Goal: Task Accomplishment & Management: Use online tool/utility

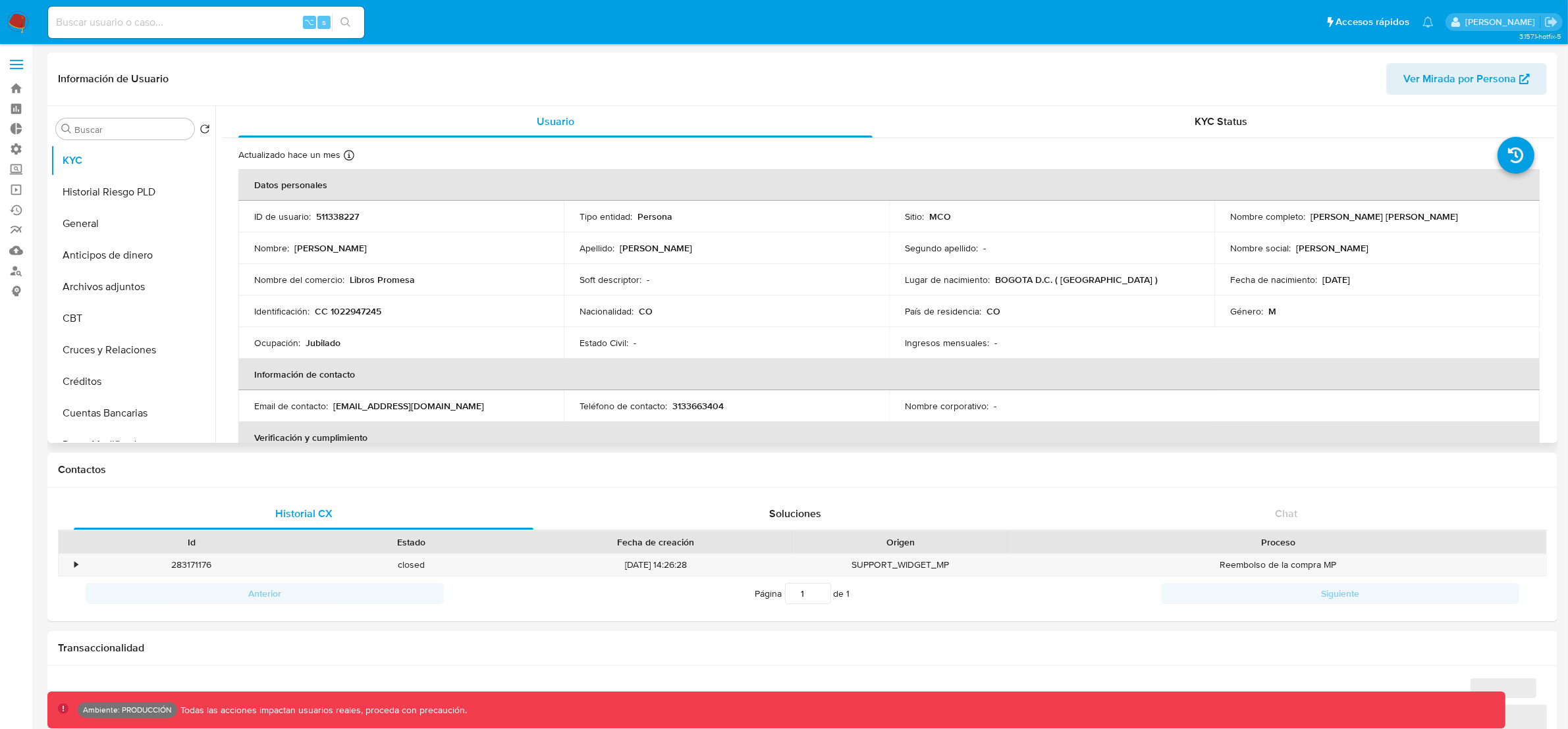
select select "10"
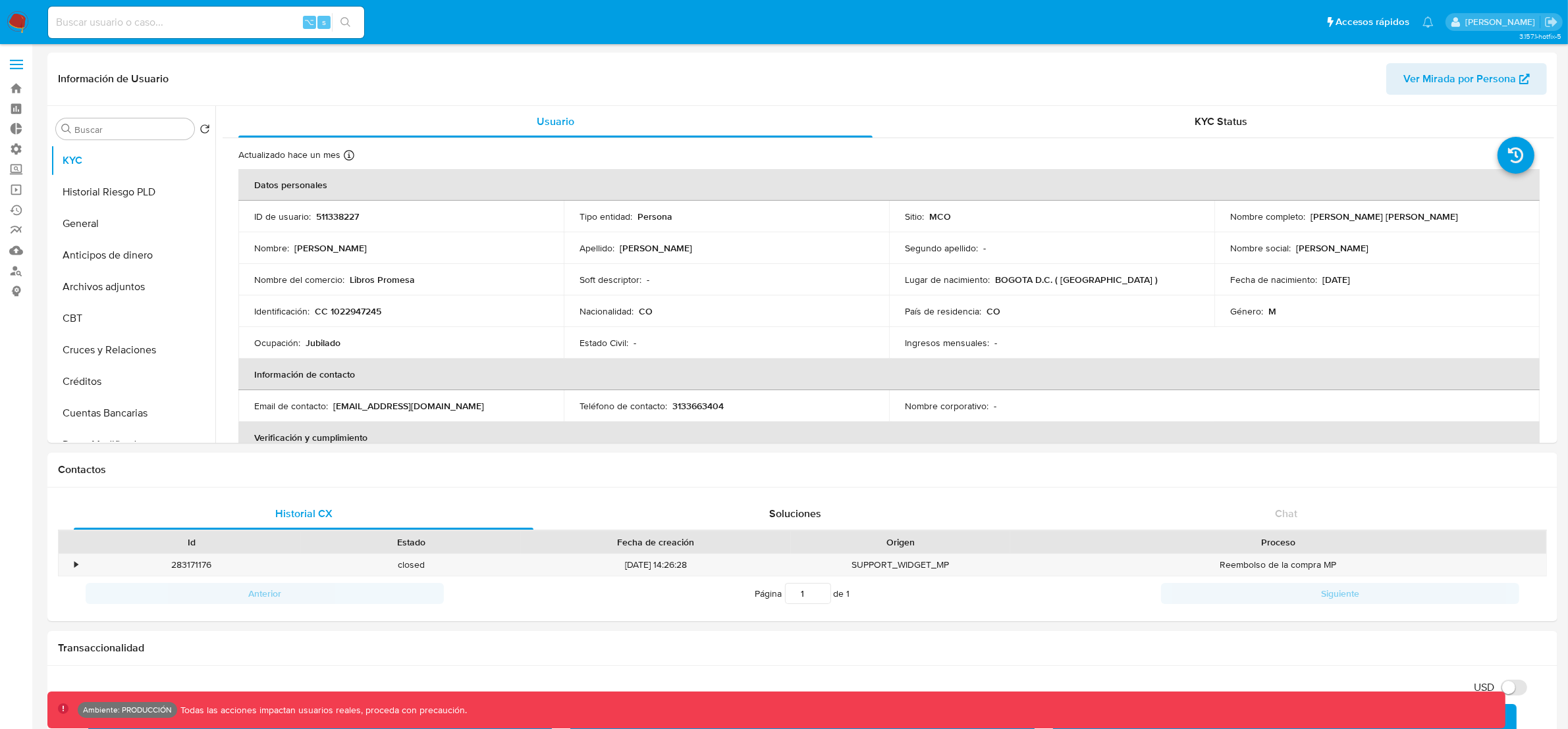
click at [24, 27] on img at bounding box center [18, 22] width 22 height 22
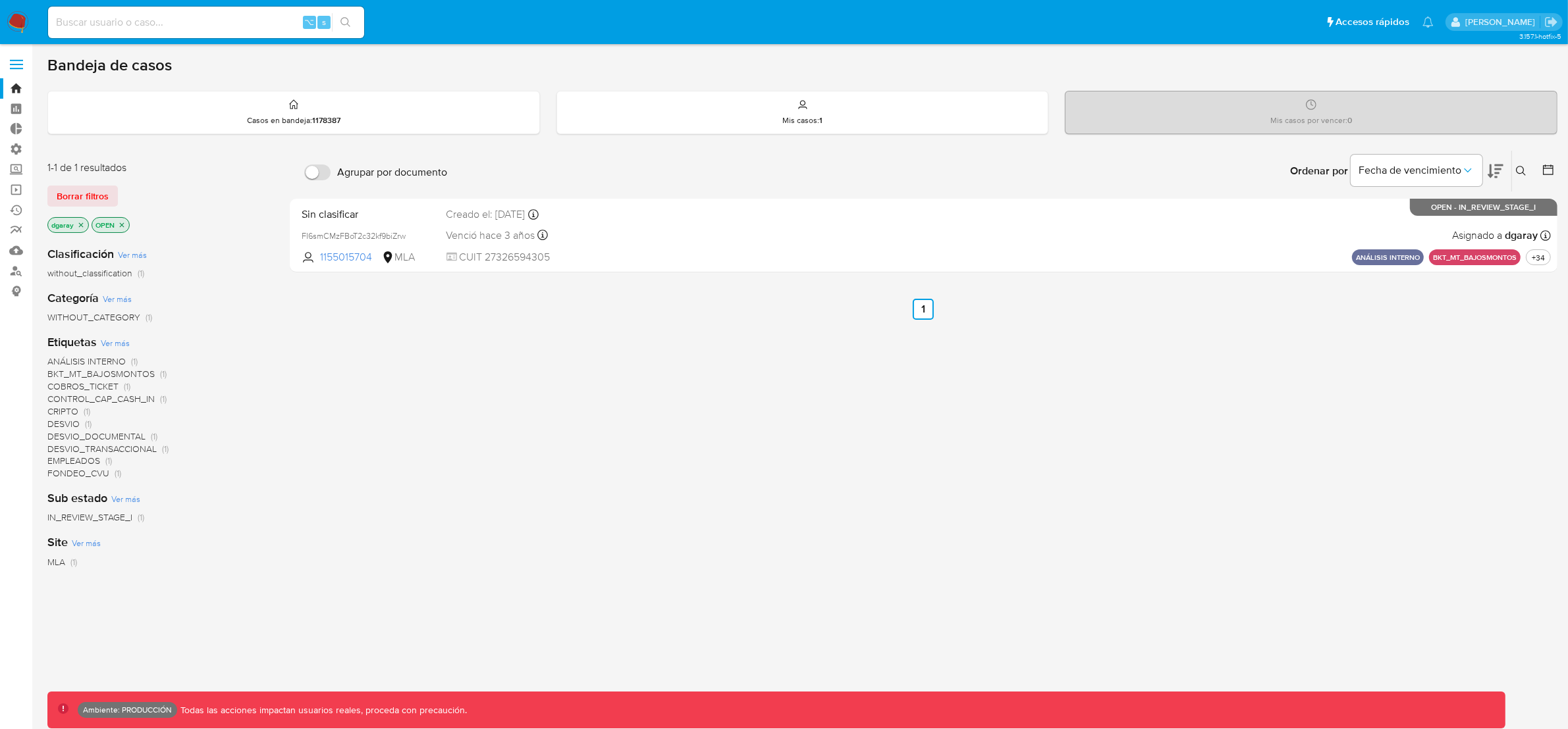
click at [126, 224] on p "OPEN" at bounding box center [110, 225] width 37 height 14
click at [124, 222] on icon "close-filter" at bounding box center [121, 225] width 8 height 8
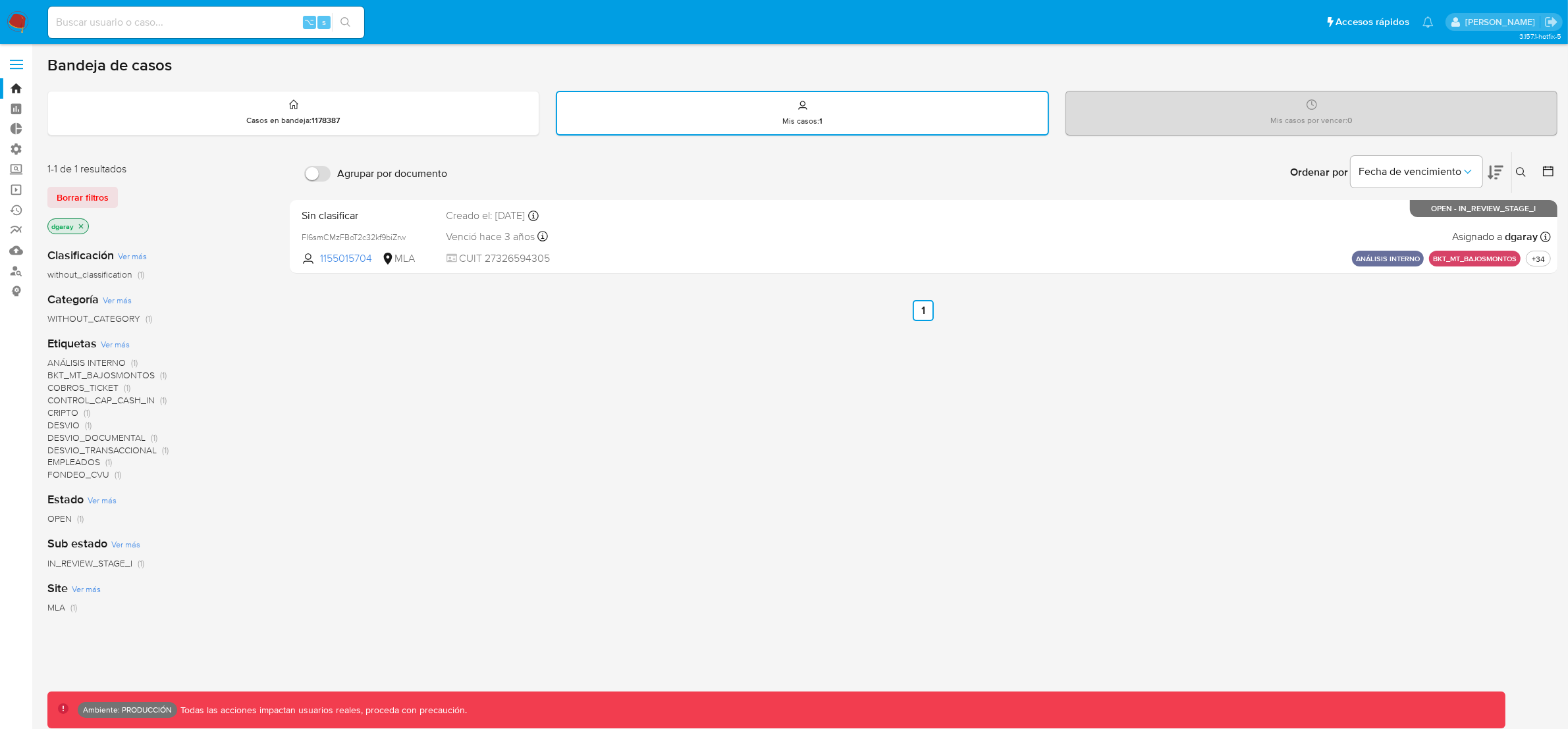
click at [83, 225] on icon "close-filter" at bounding box center [80, 226] width 8 height 8
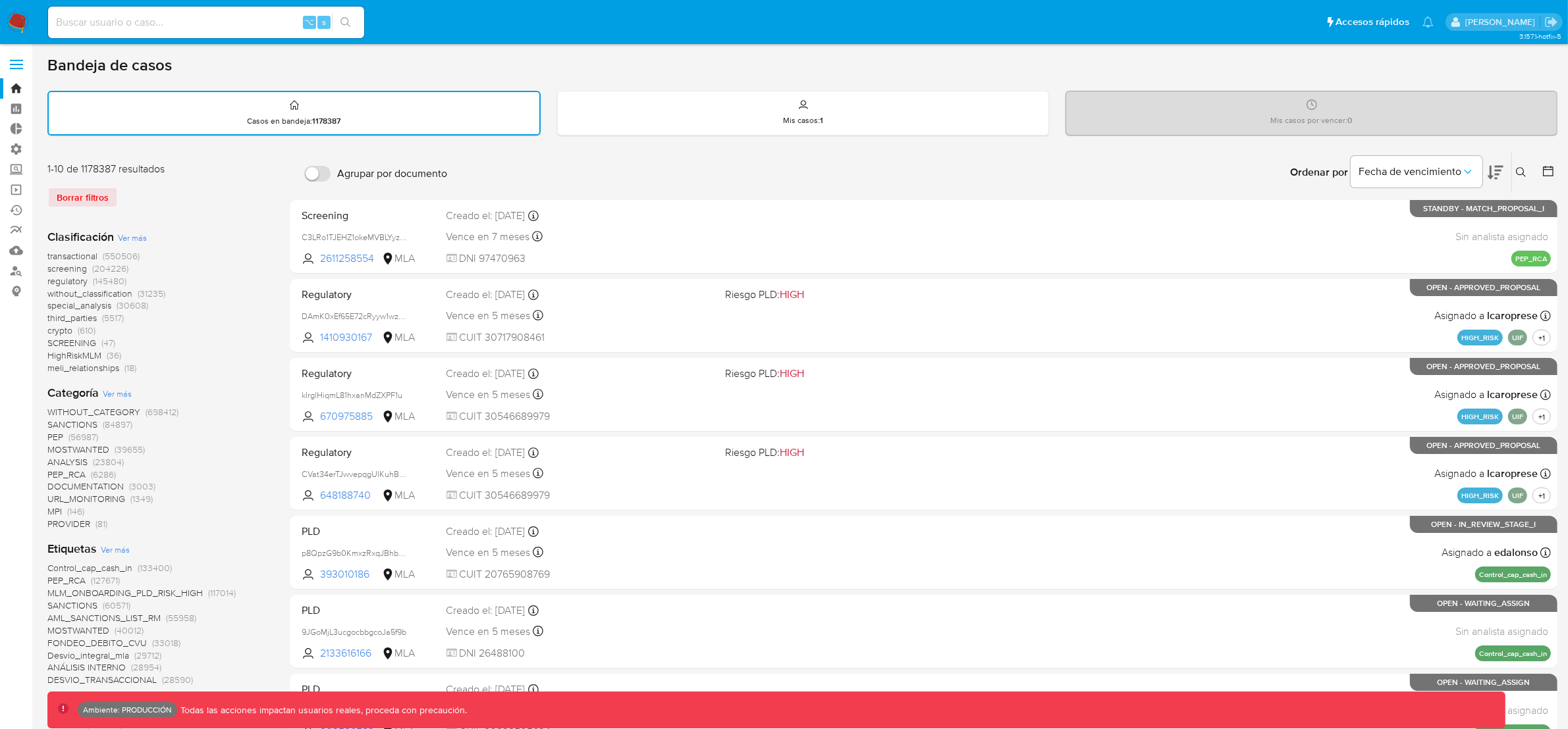
click at [85, 250] on span "transactional" at bounding box center [72, 255] width 50 height 13
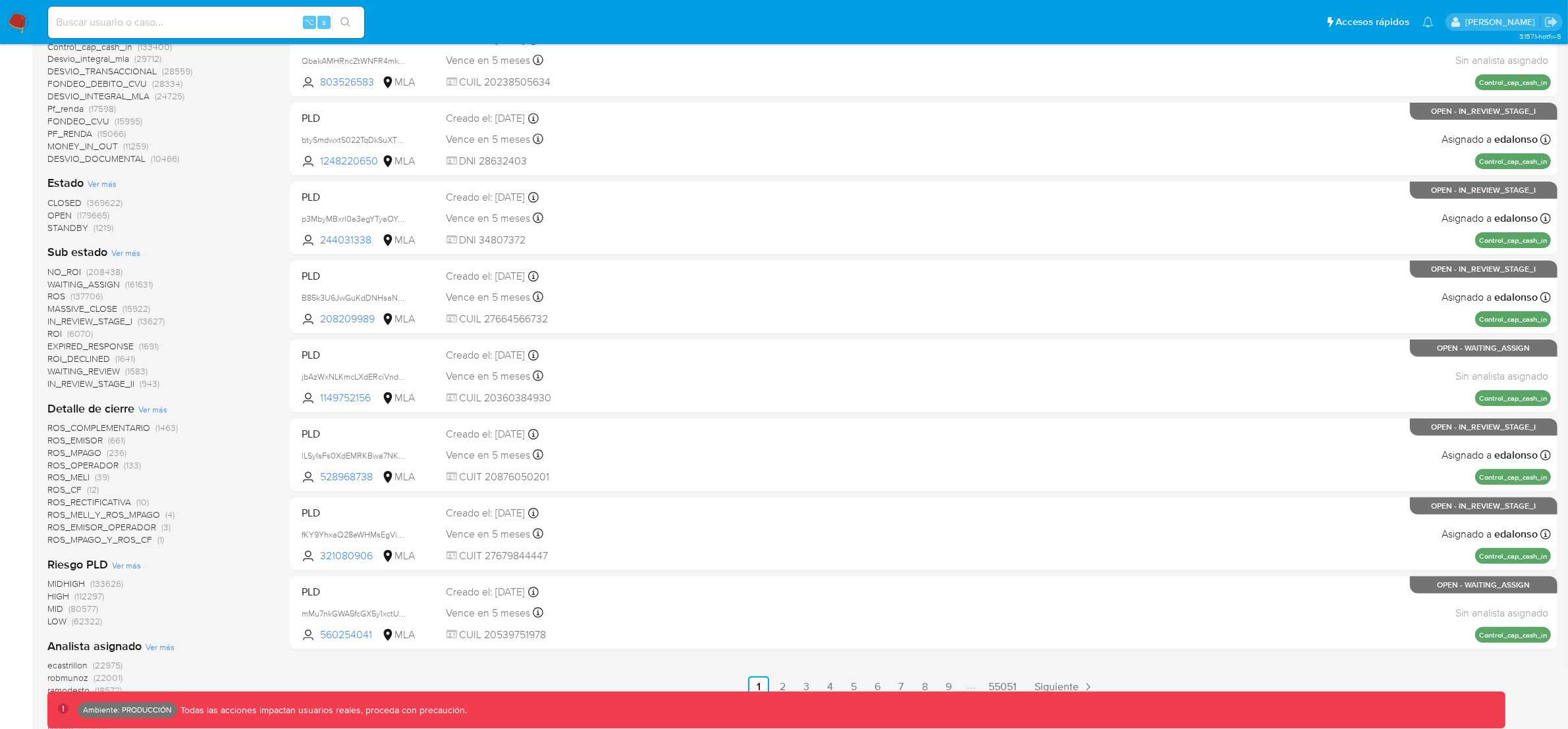
scroll to position [613, 0]
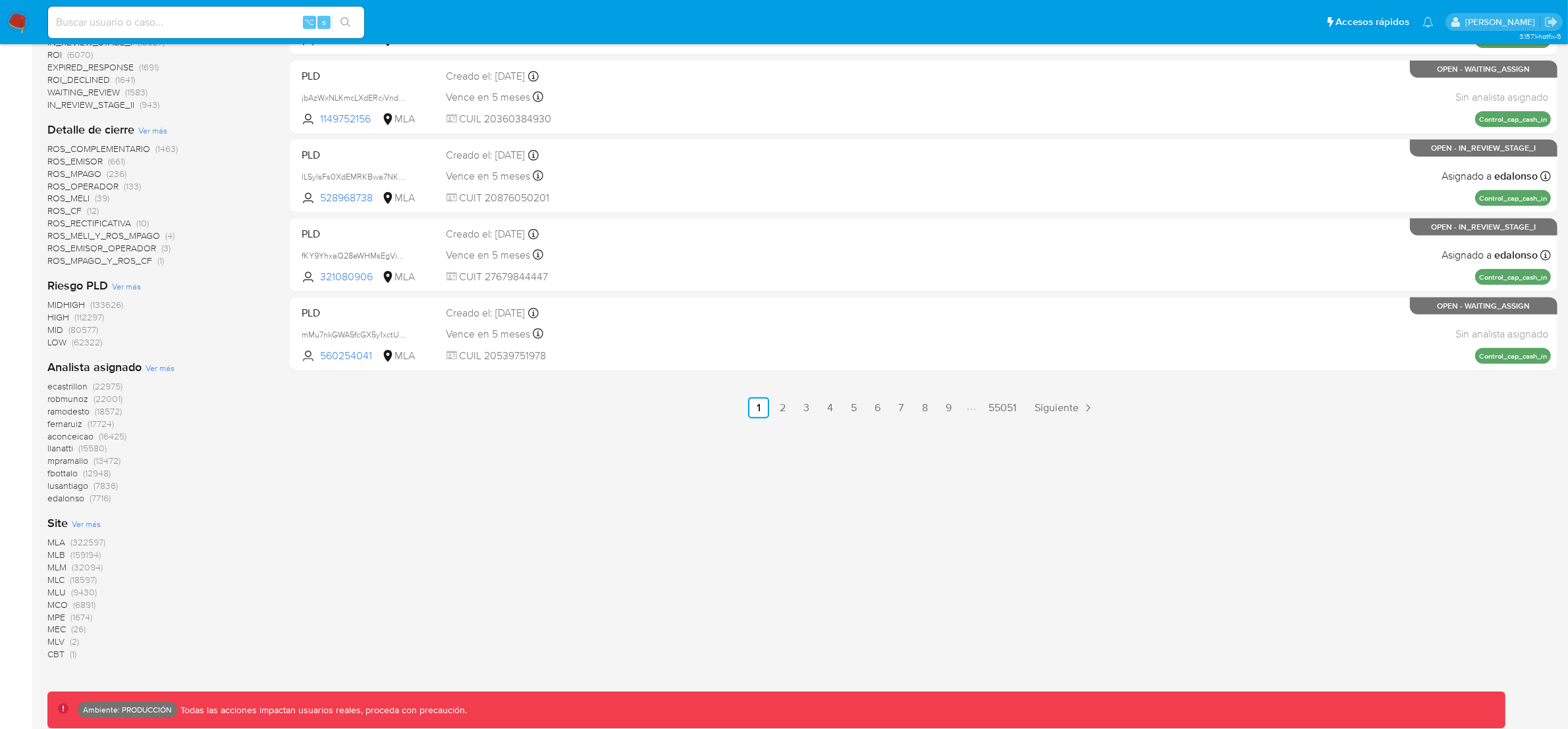
click at [57, 542] on span "MLA" at bounding box center [56, 542] width 18 height 13
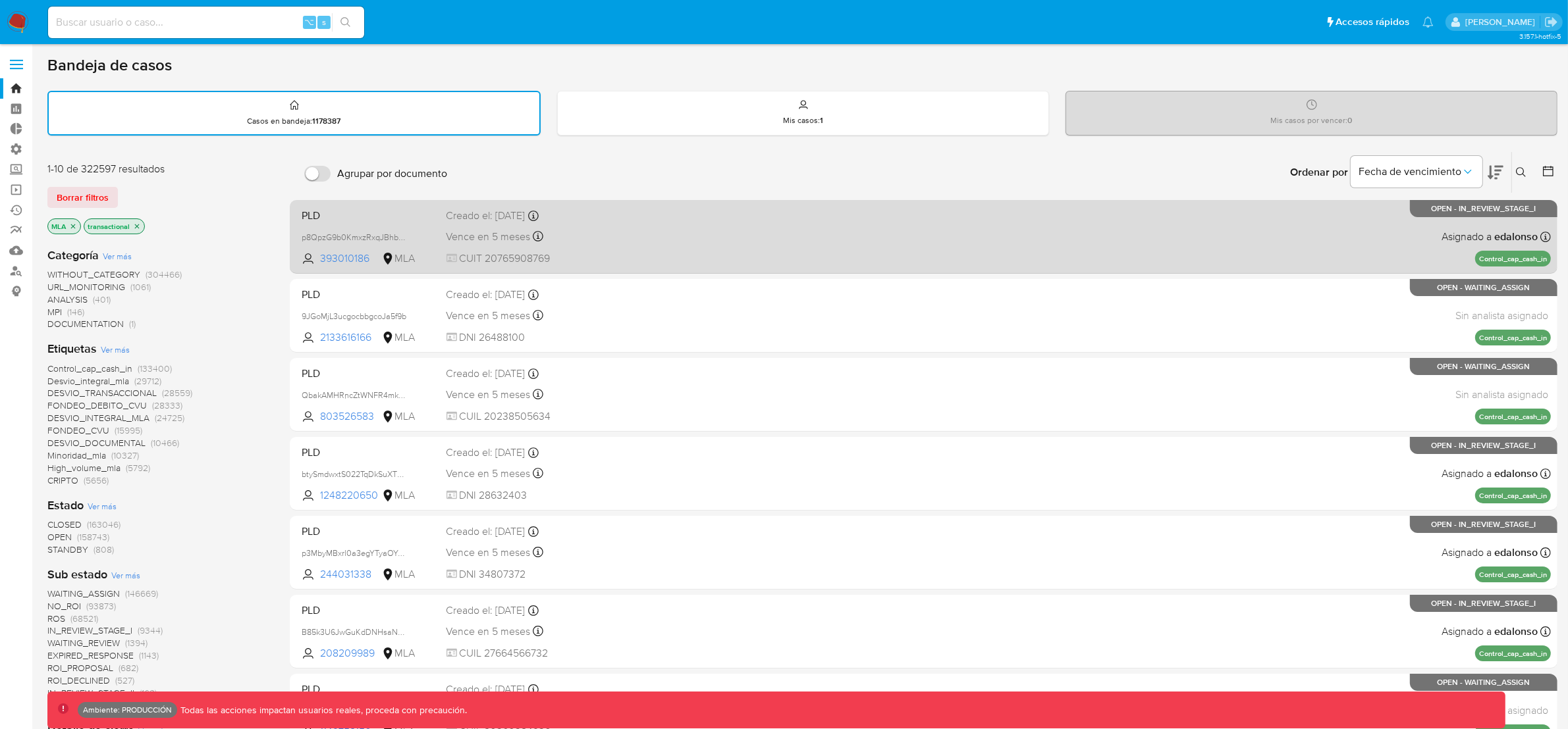
drag, startPoint x: 370, startPoint y: 254, endPoint x: 299, endPoint y: 252, distance: 71.0
click at [299, 252] on div "PLD p8QpzG9b0KmxzRxqJBhbNdya 393010186 MLA Creado el: 26/06/2025 Creado el: 26/…" at bounding box center [924, 237] width 1254 height 66
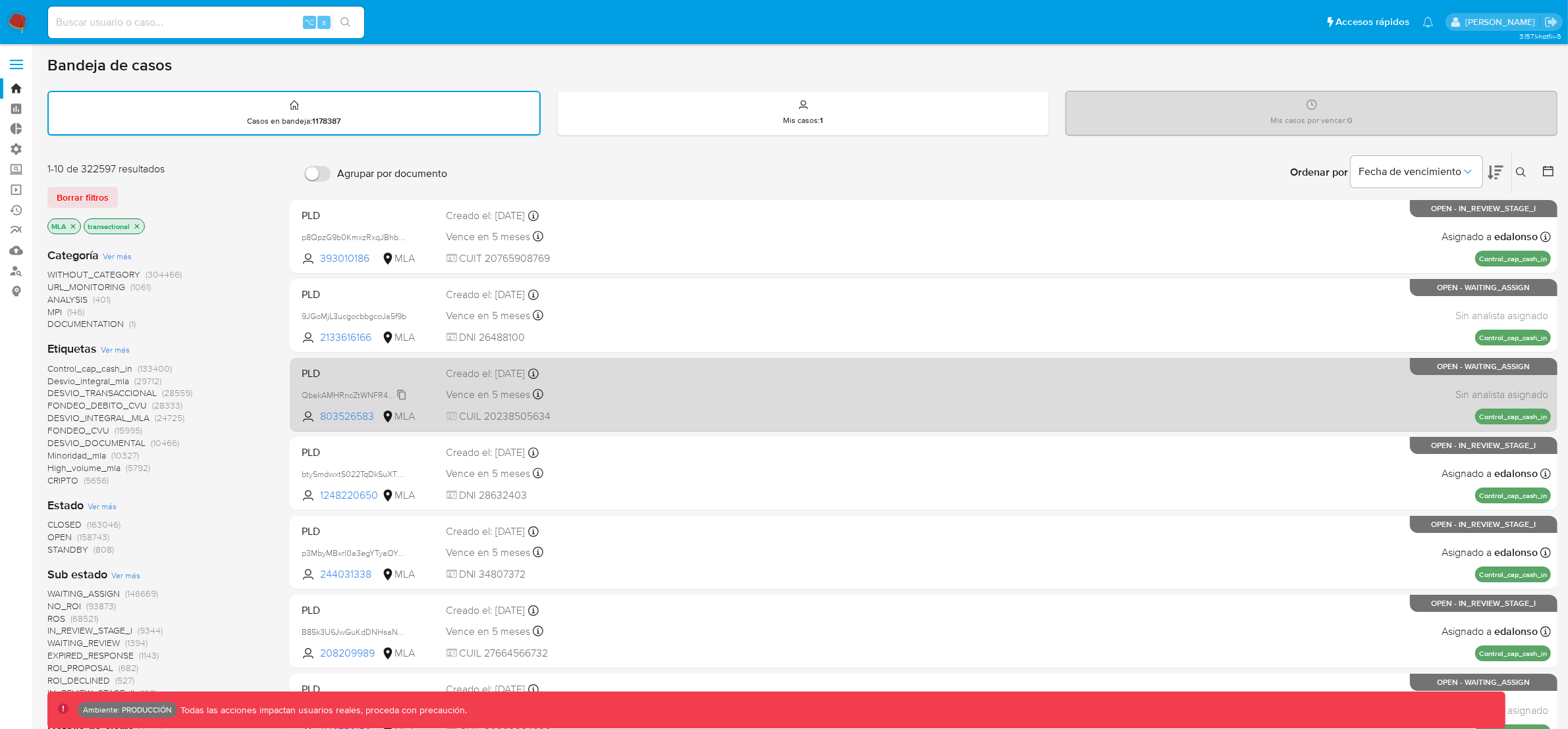
click at [402, 390] on span "QbakAMHRncZtWNFR4mk717fs" at bounding box center [358, 393] width 113 height 14
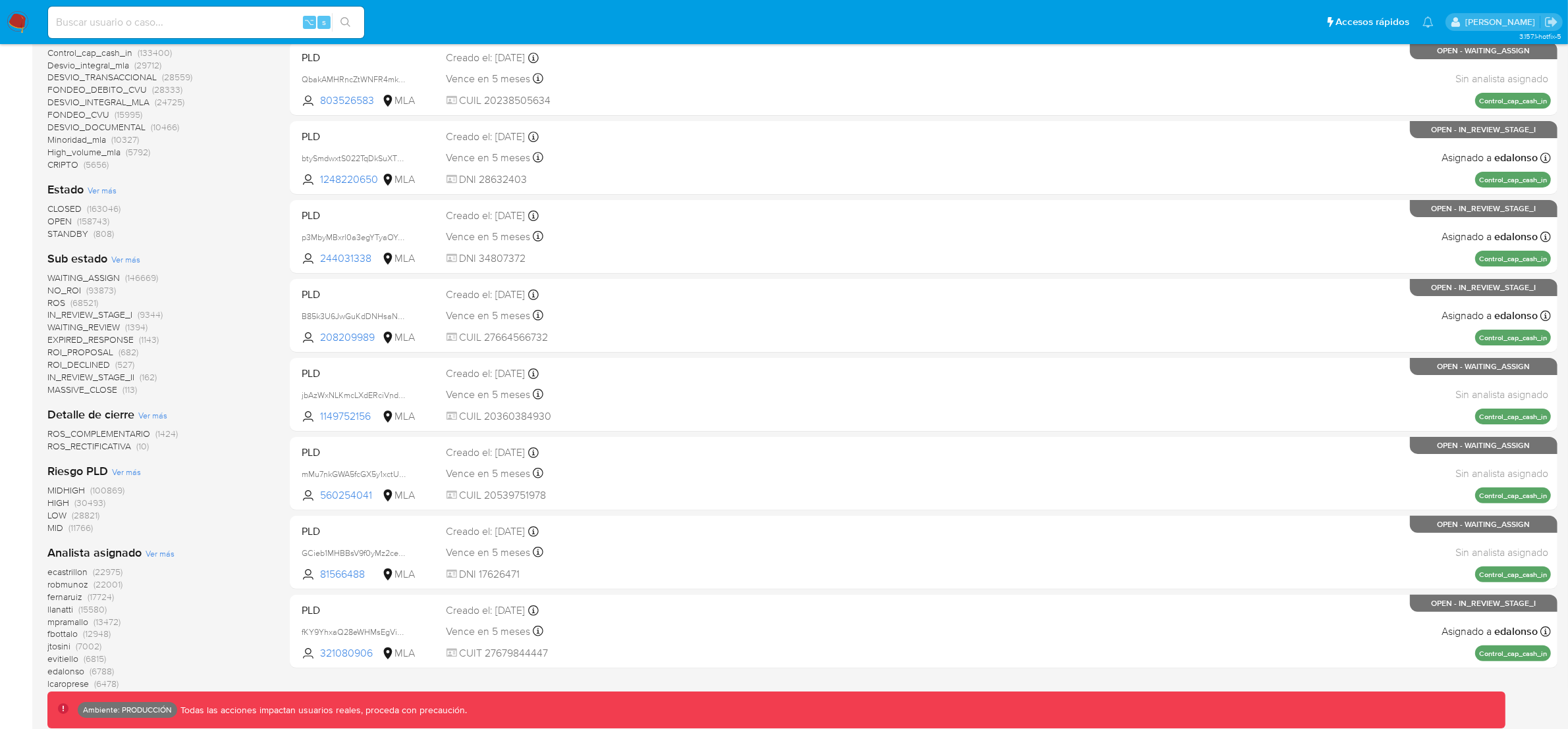
scroll to position [346, 0]
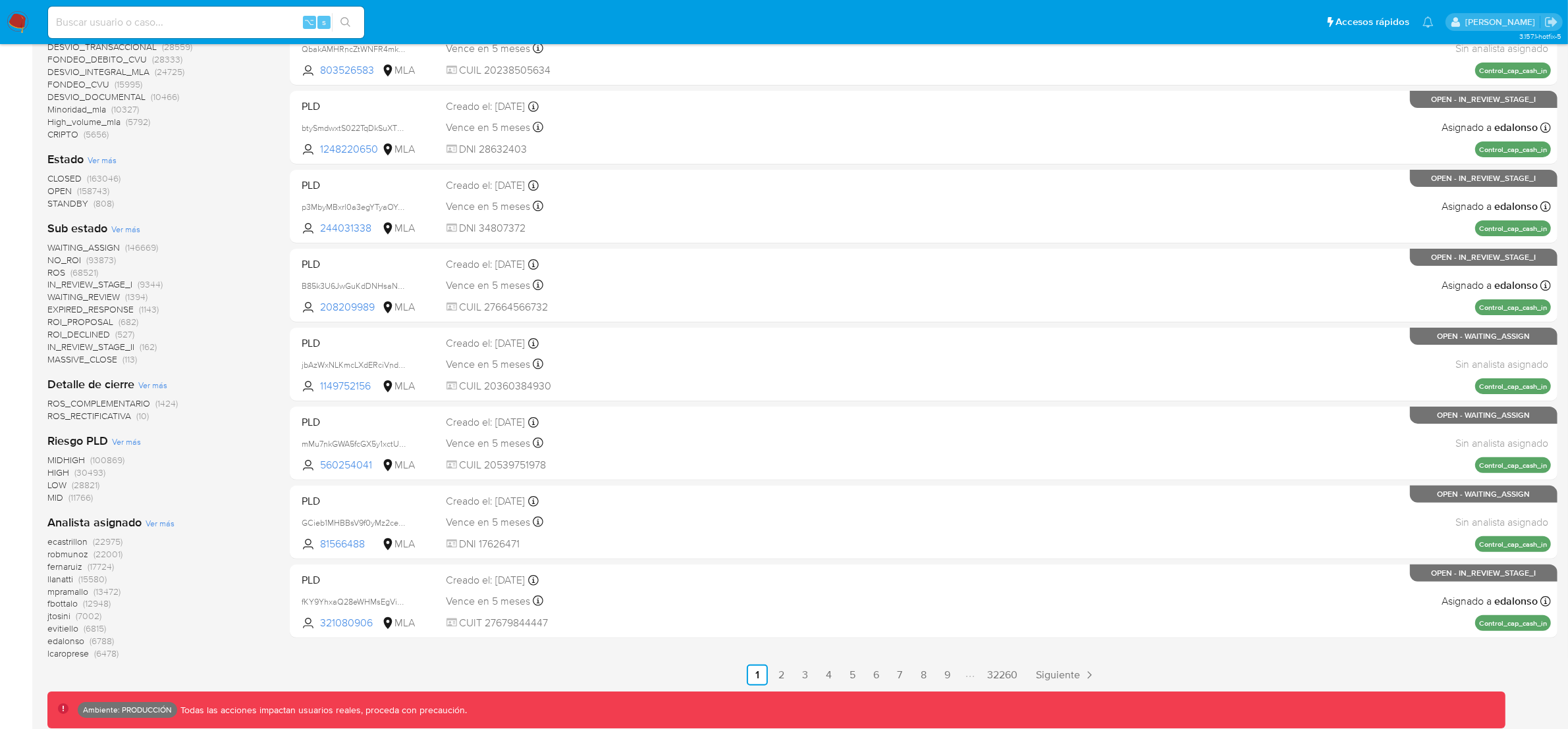
click at [66, 472] on span "HIGH" at bounding box center [59, 472] width 22 height 13
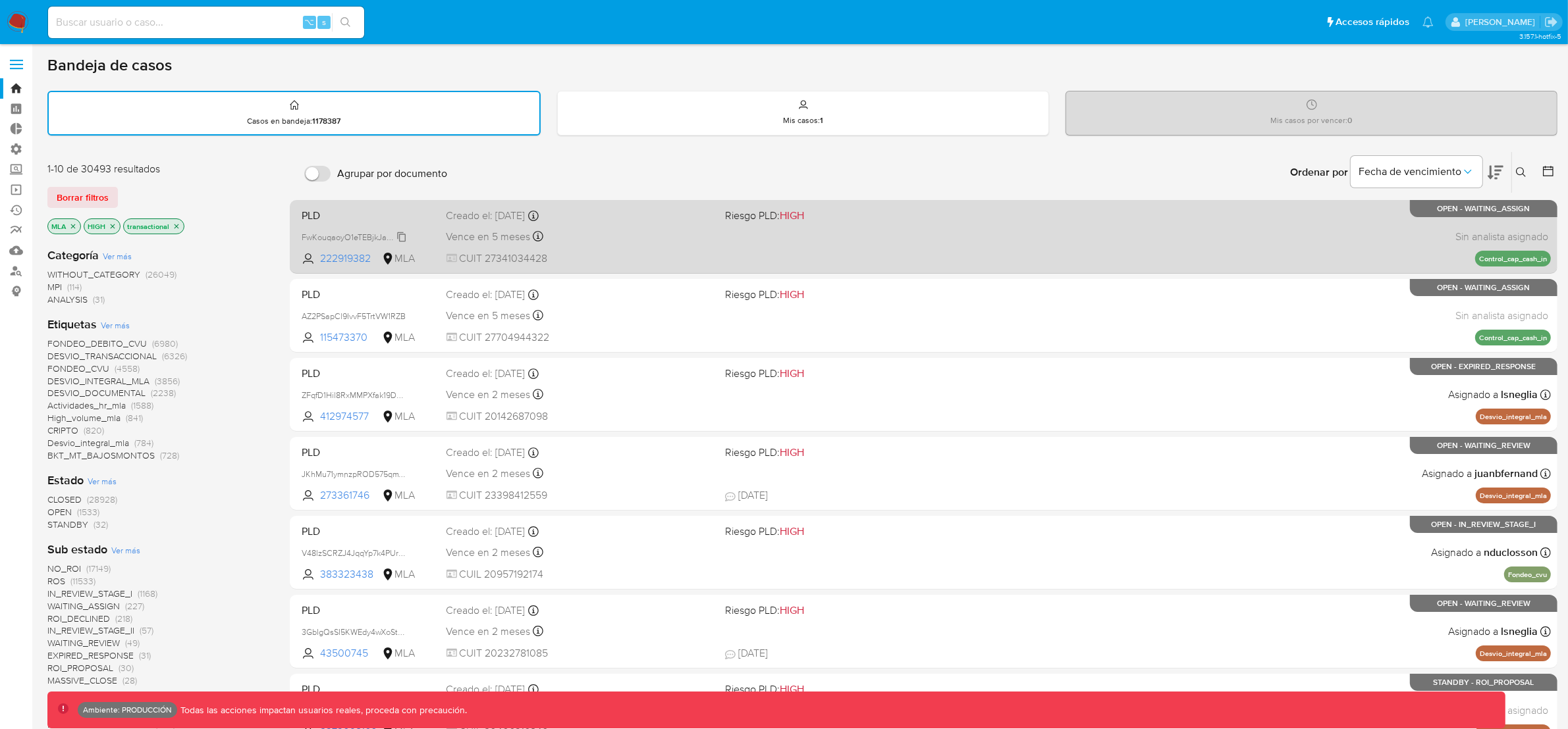
click at [401, 232] on span "FwKouqaoyO1eTEBjkJakO3S3" at bounding box center [356, 236] width 109 height 14
click at [314, 215] on span "PLD" at bounding box center [369, 215] width 135 height 17
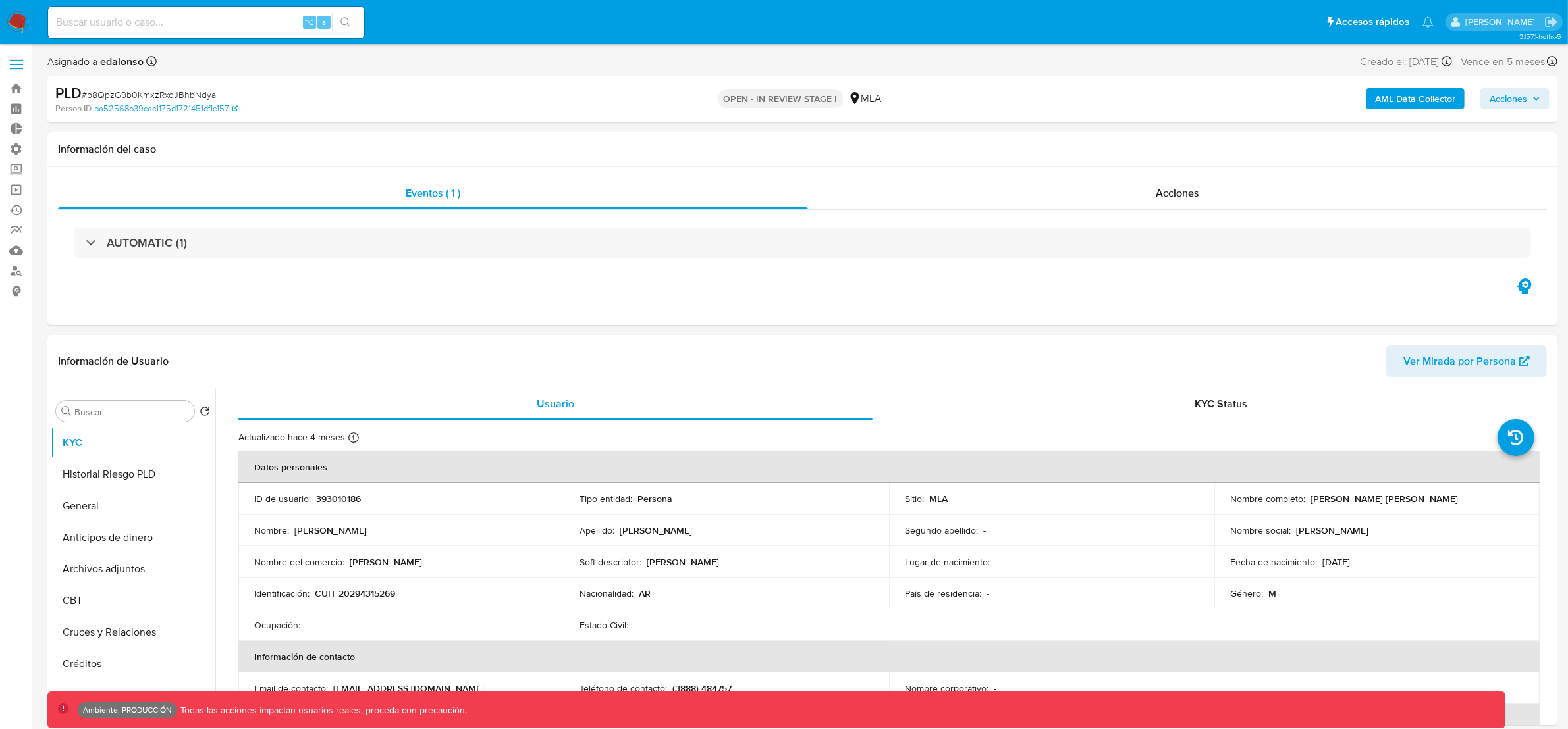
select select "10"
